Goal: Task Accomplishment & Management: Complete application form

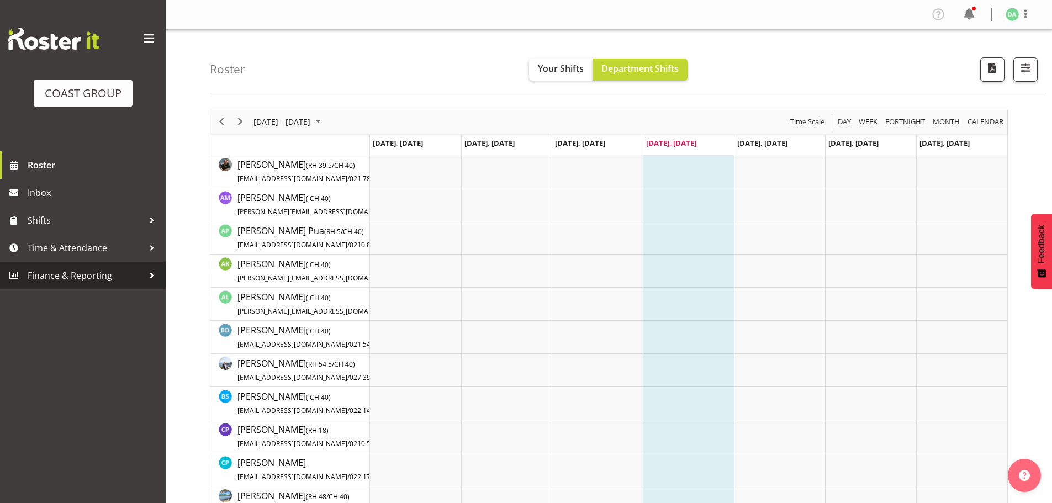
click at [93, 274] on span "Finance & Reporting" at bounding box center [86, 275] width 116 height 17
click at [151, 278] on div at bounding box center [152, 275] width 17 height 17
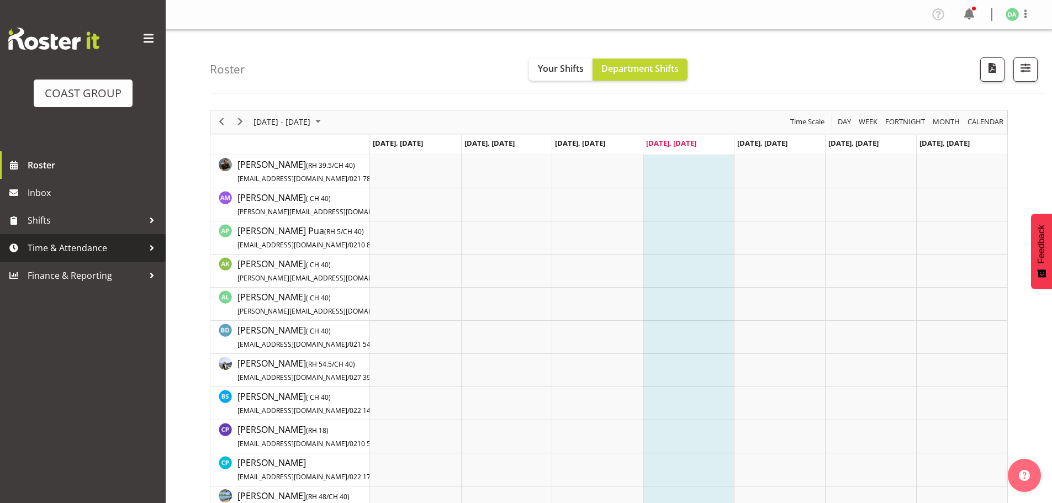
click at [149, 245] on div at bounding box center [152, 248] width 17 height 17
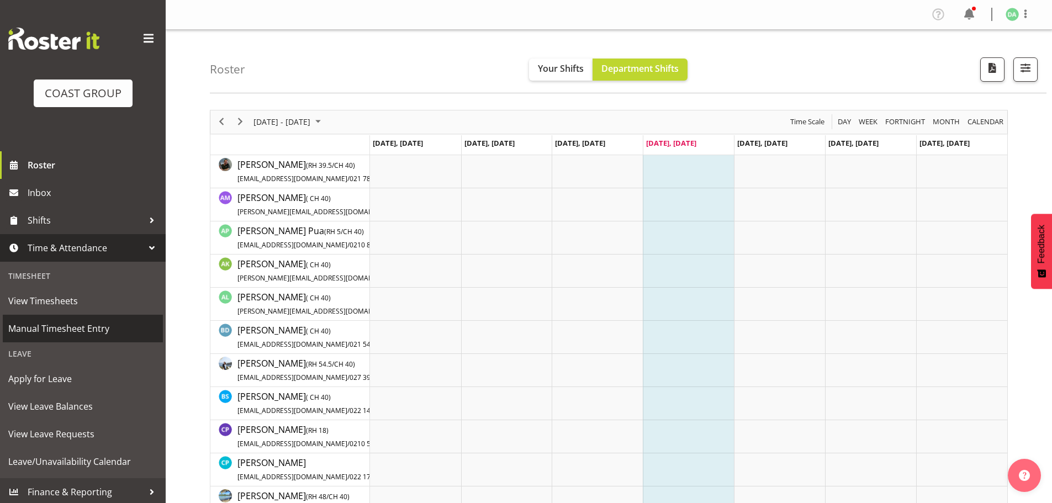
click at [38, 325] on span "Manual Timesheet Entry" at bounding box center [82, 328] width 149 height 17
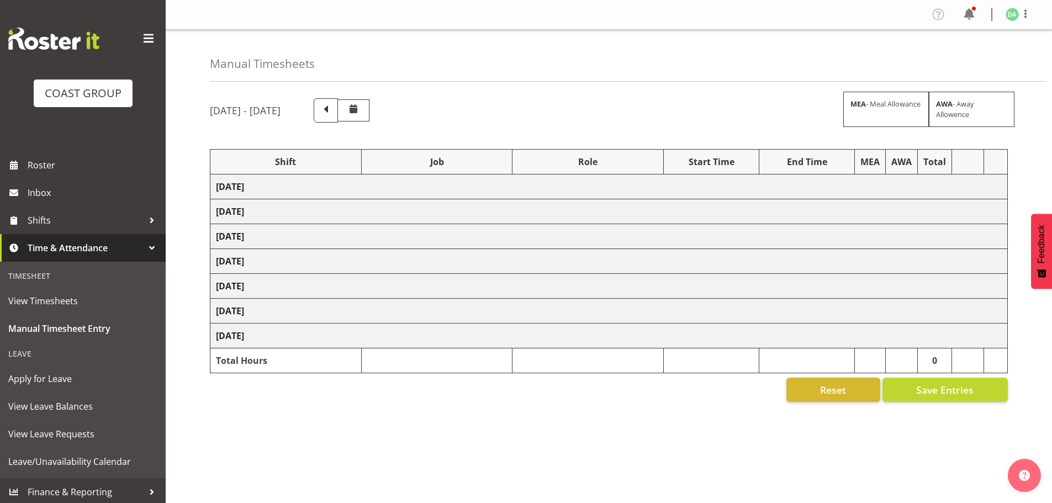
select select "9285"
select select "10417"
select select "8652"
select select "10290"
select select "8652"
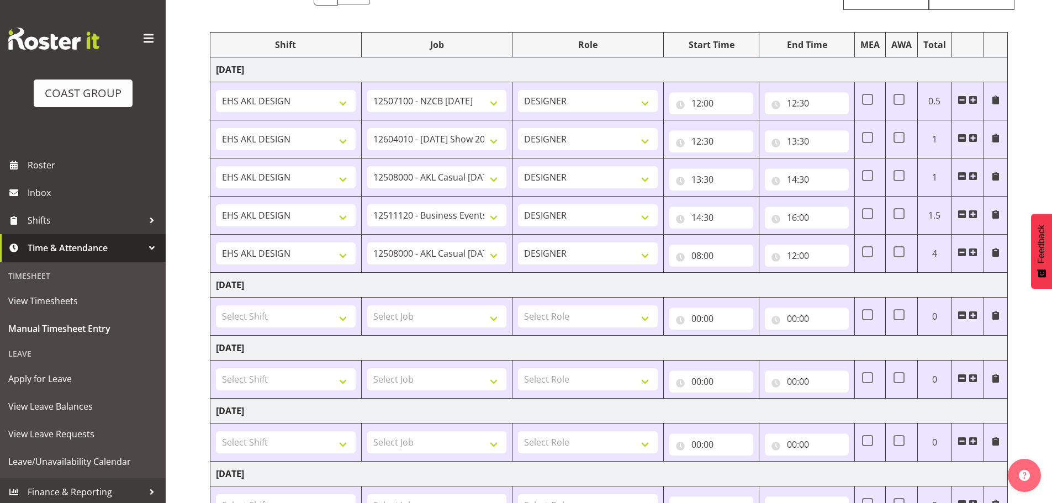
scroll to position [59, 0]
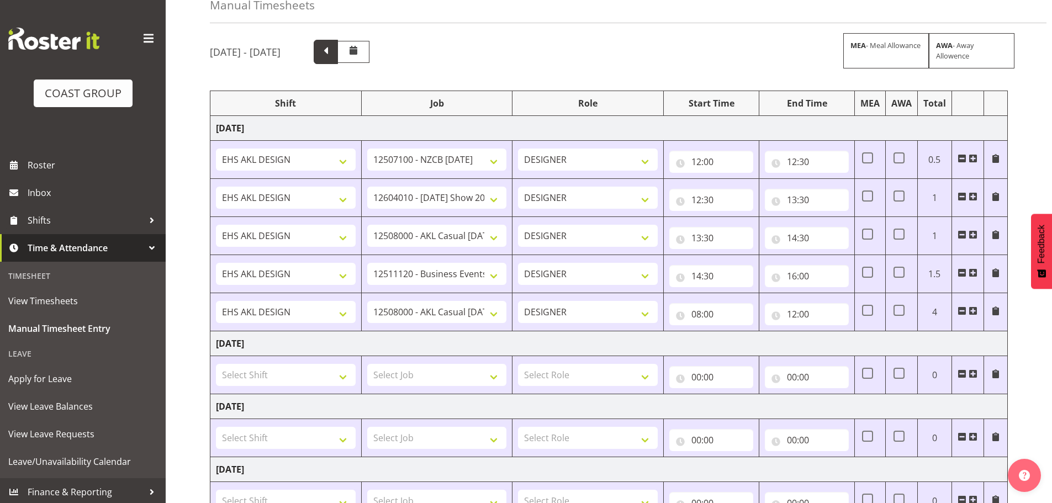
click at [338, 45] on span at bounding box center [326, 52] width 24 height 24
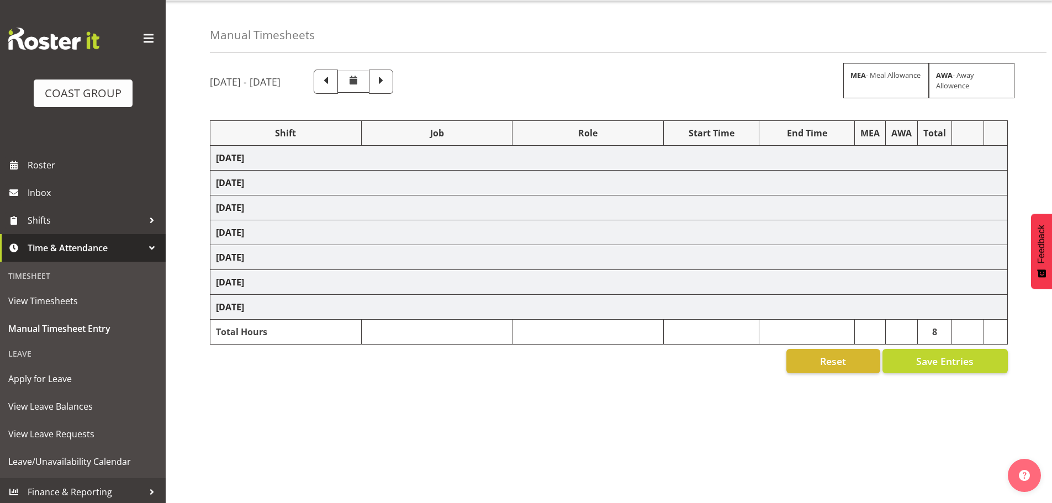
select select "69"
select select "9808"
select select "8664"
select select "9410"
select select "9013"
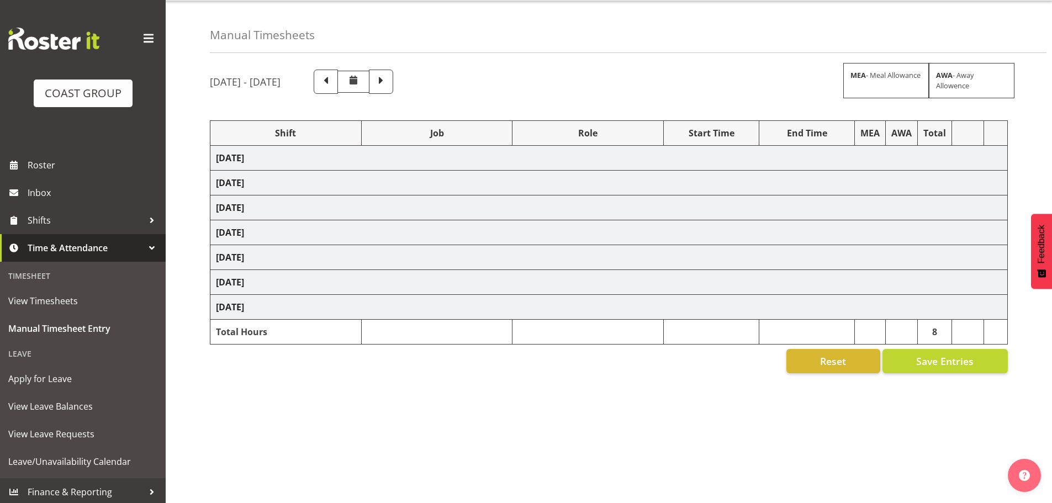
select select "69"
select select "9285"
select select "9141"
select select "69"
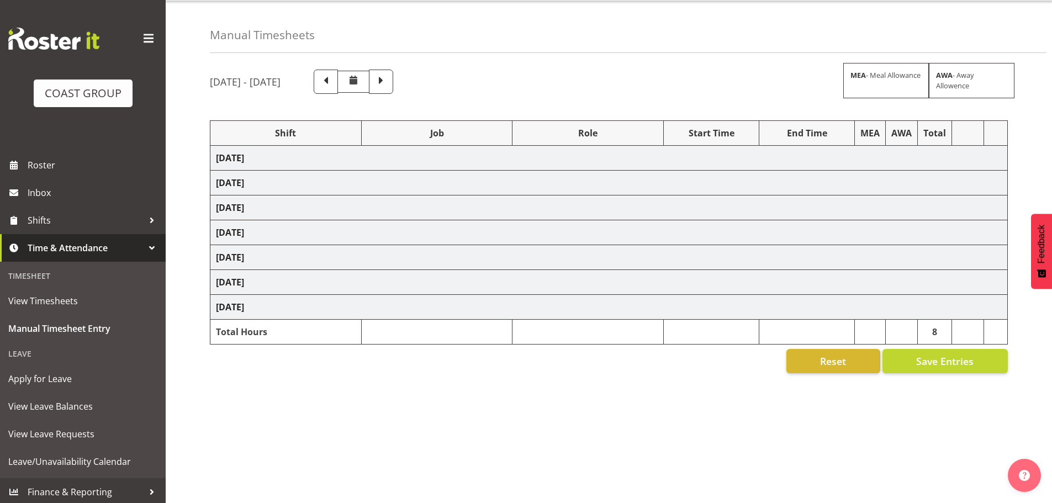
select select "10237"
select select "69"
select select "9410"
select select "8514"
select select "9032"
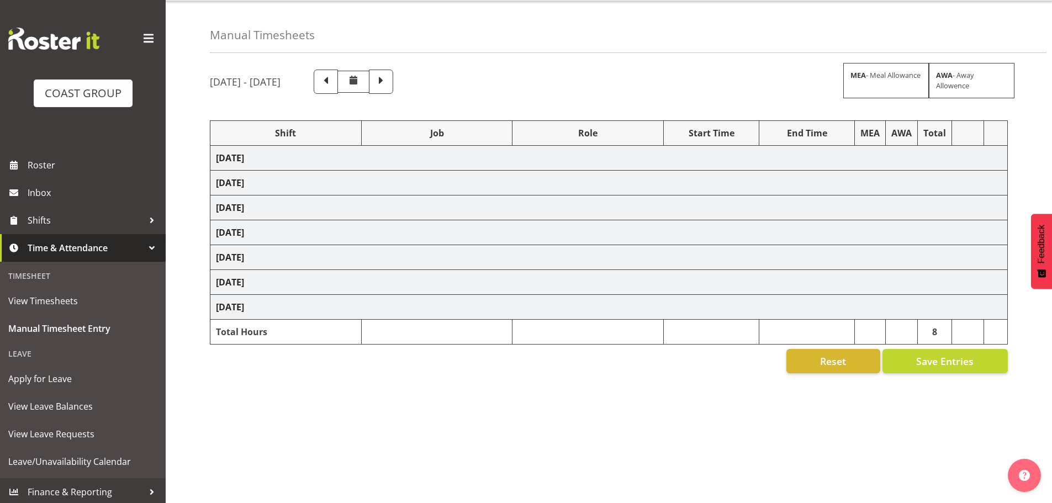
select select "10382"
select select "9410"
select select "69"
select select "9449"
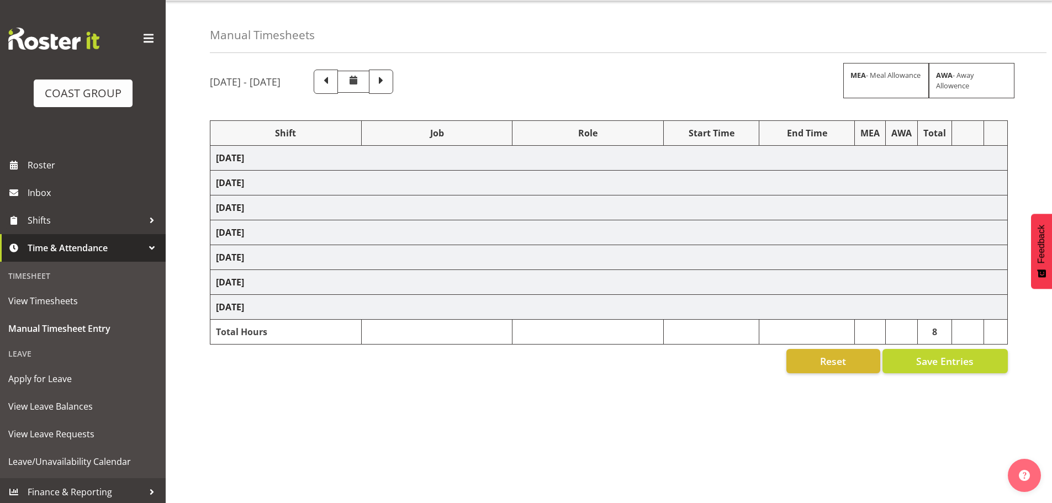
select select "3040"
select select "10200"
select select "8652"
select select "69"
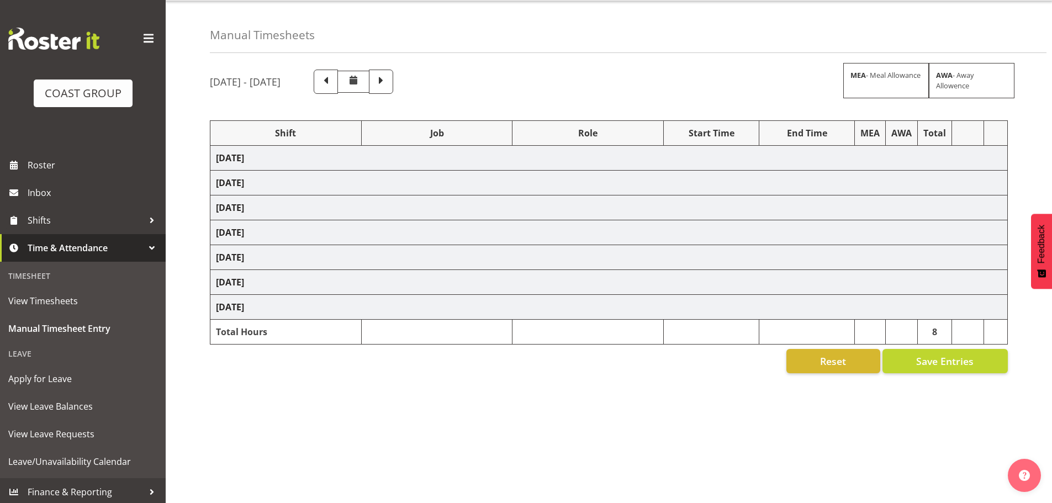
select select "10229"
select select "8652"
select select "9195"
select select "9032"
select select "8457"
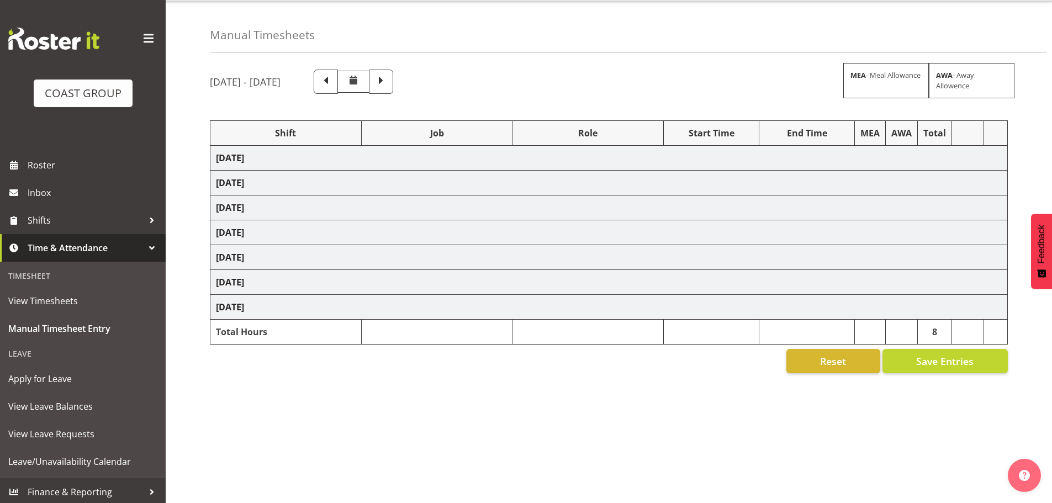
select select "8458"
select select "9082"
select select "8933"
select select "8727"
select select "8934"
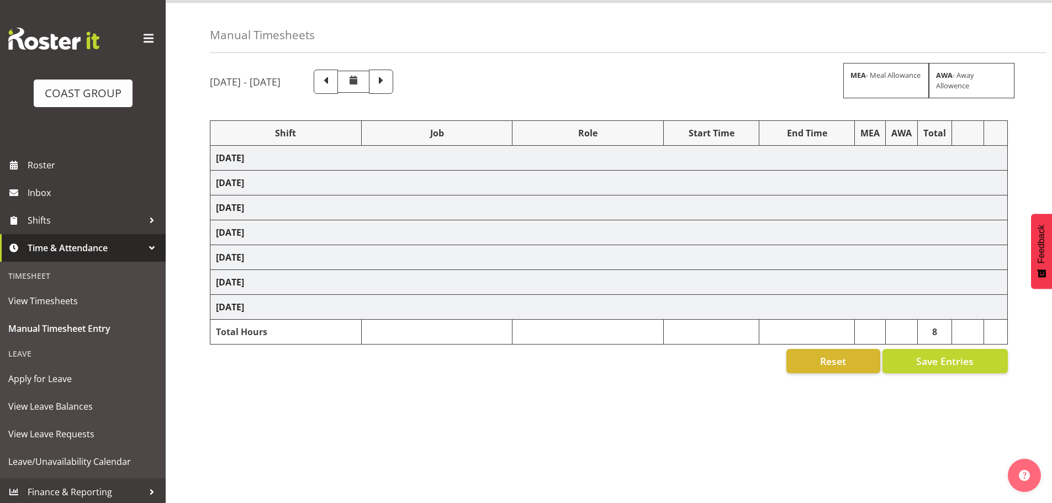
select select "8652"
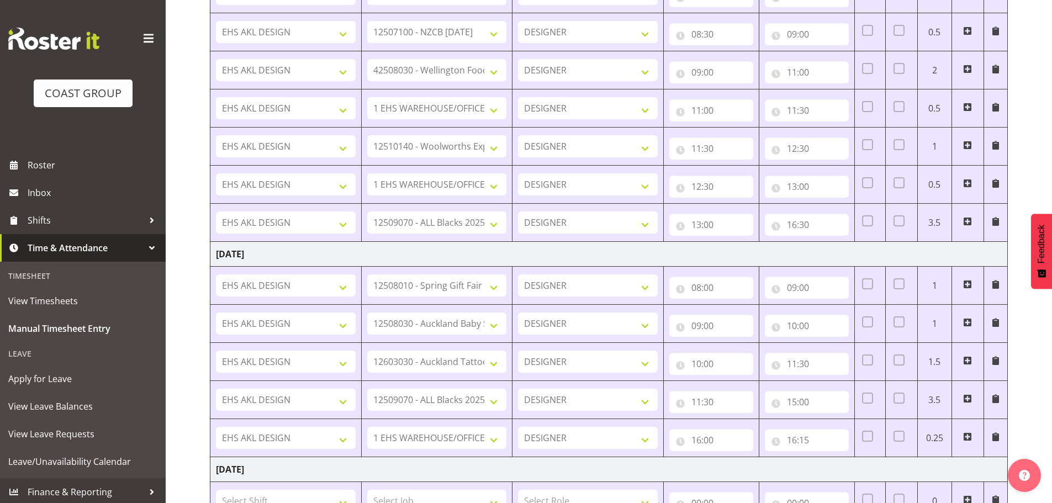
scroll to position [0, 0]
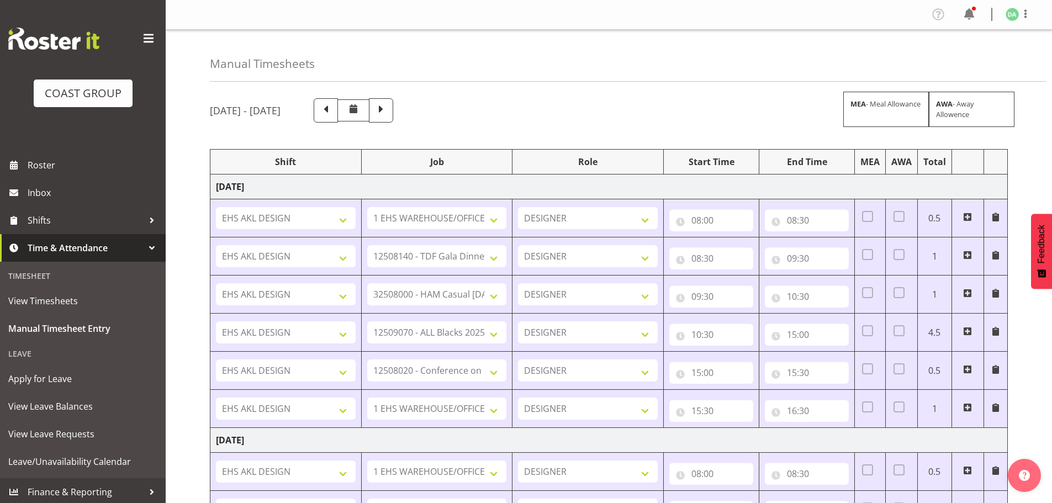
drag, startPoint x: 205, startPoint y: 404, endPoint x: 203, endPoint y: 235, distance: 169.0
click at [388, 112] on span at bounding box center [381, 109] width 14 height 14
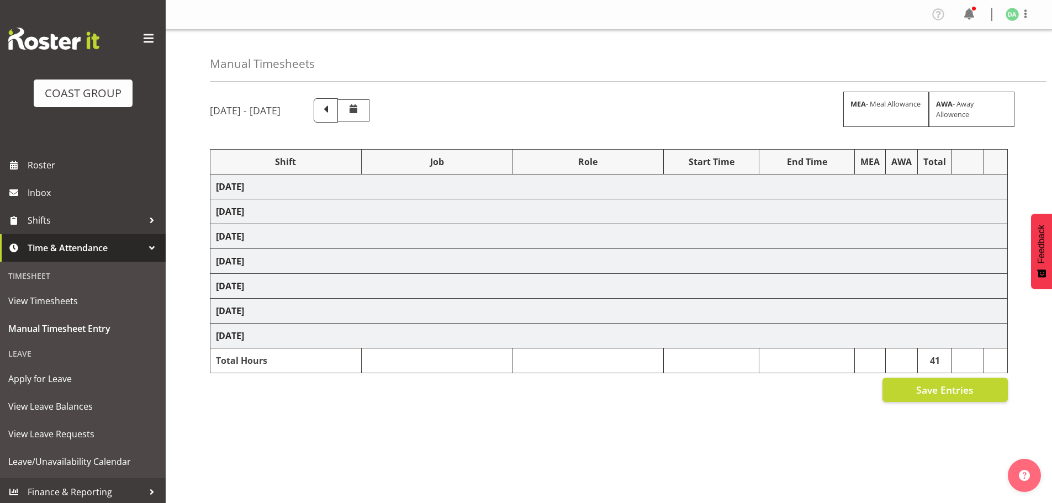
select select "9285"
select select "10417"
select select "8652"
select select "10290"
select select "8652"
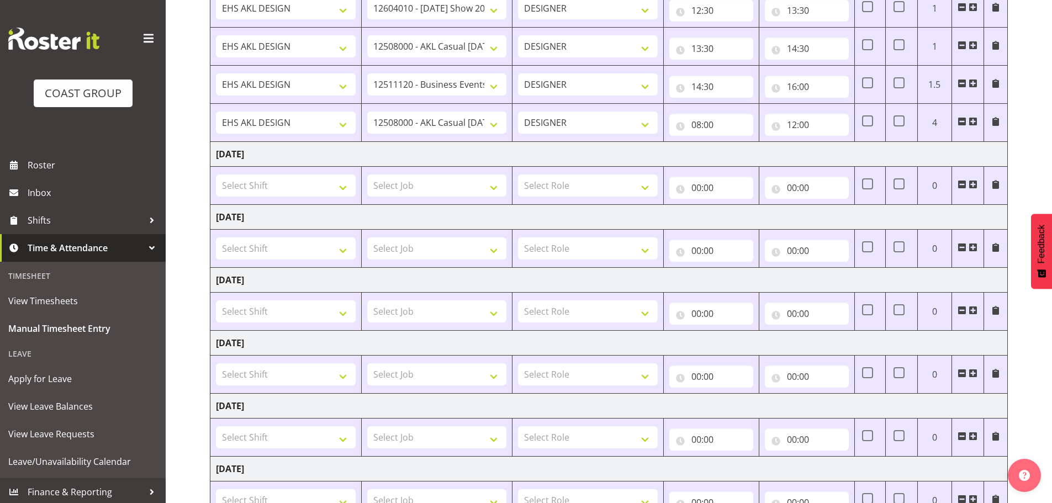
scroll to position [276, 0]
